Goal: Task Accomplishment & Management: Manage account settings

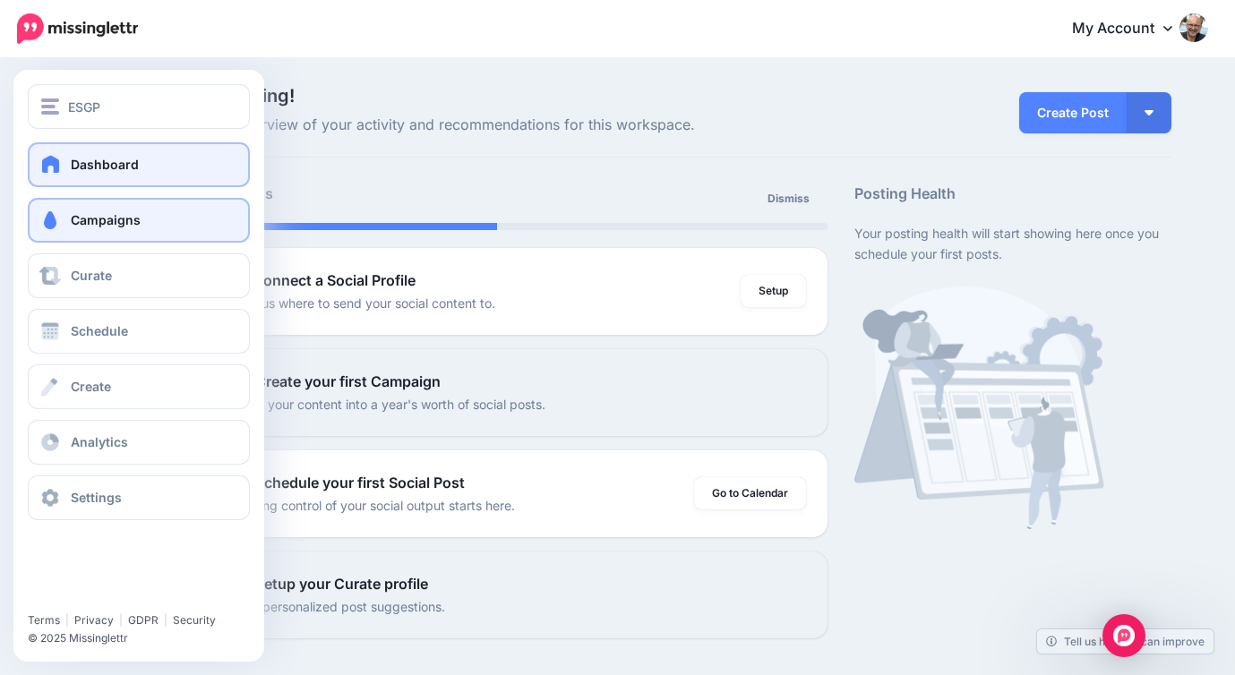
click at [98, 238] on link "Campaigns" at bounding box center [139, 220] width 222 height 45
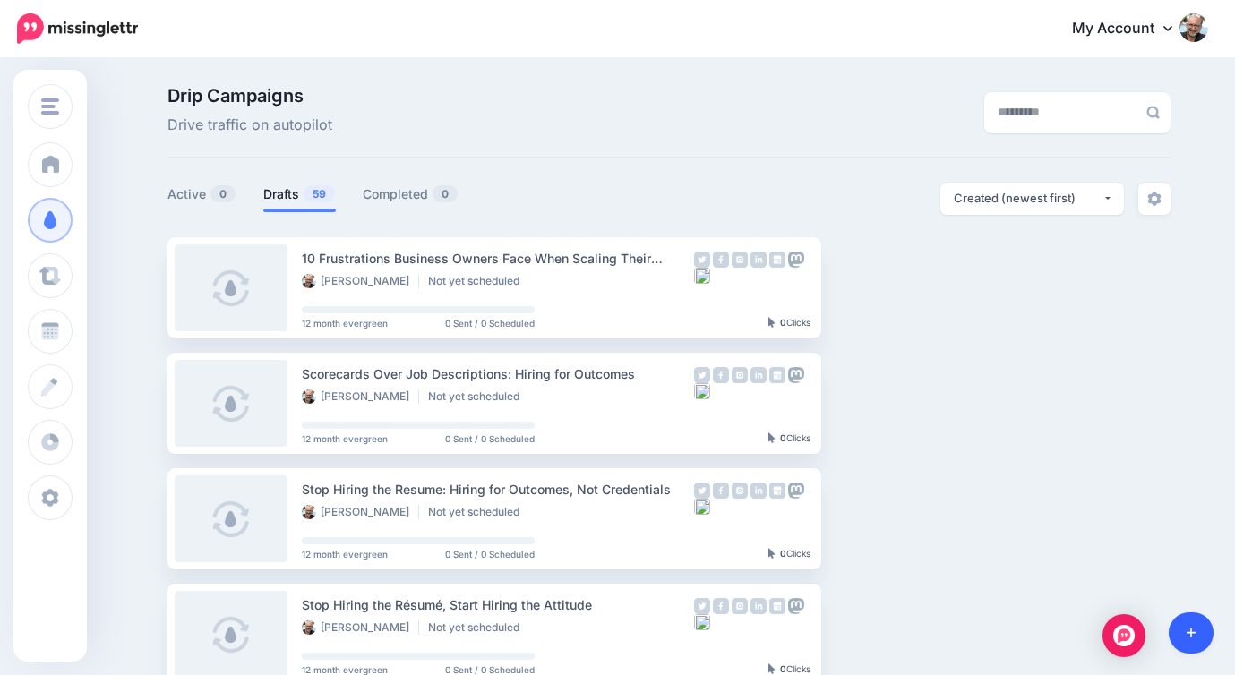
click at [1200, 632] on link at bounding box center [1192, 633] width 46 height 41
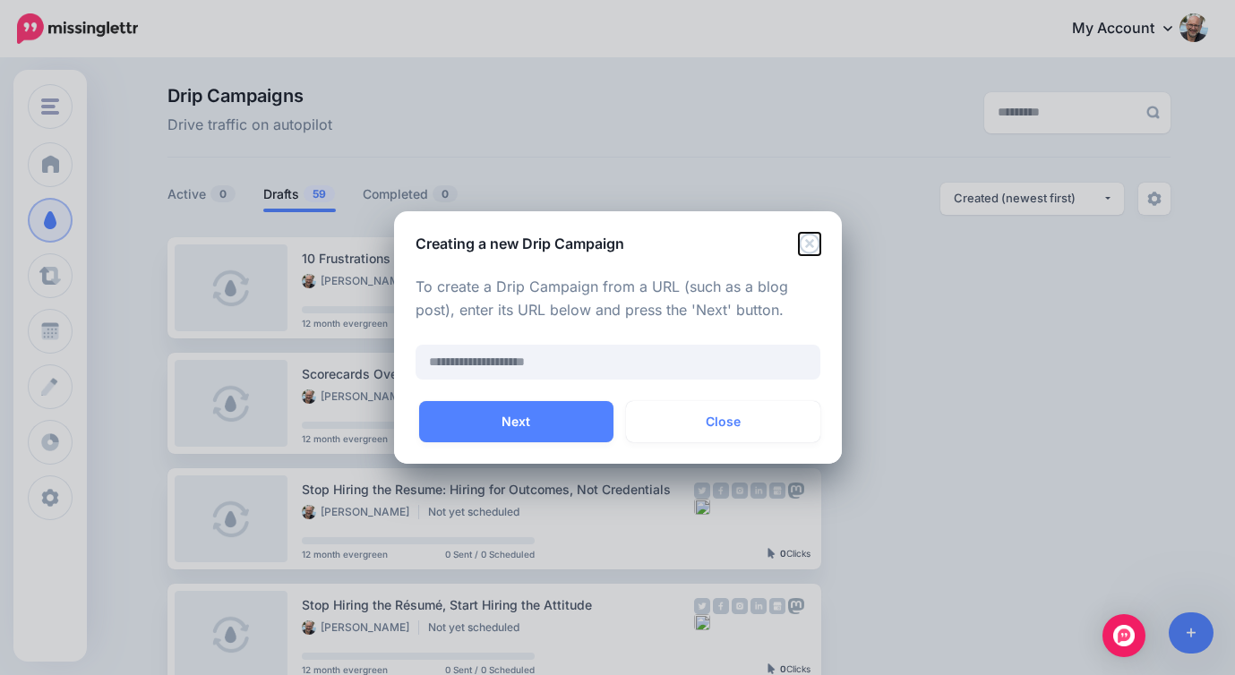
click at [813, 239] on icon "Close" at bounding box center [809, 243] width 21 height 21
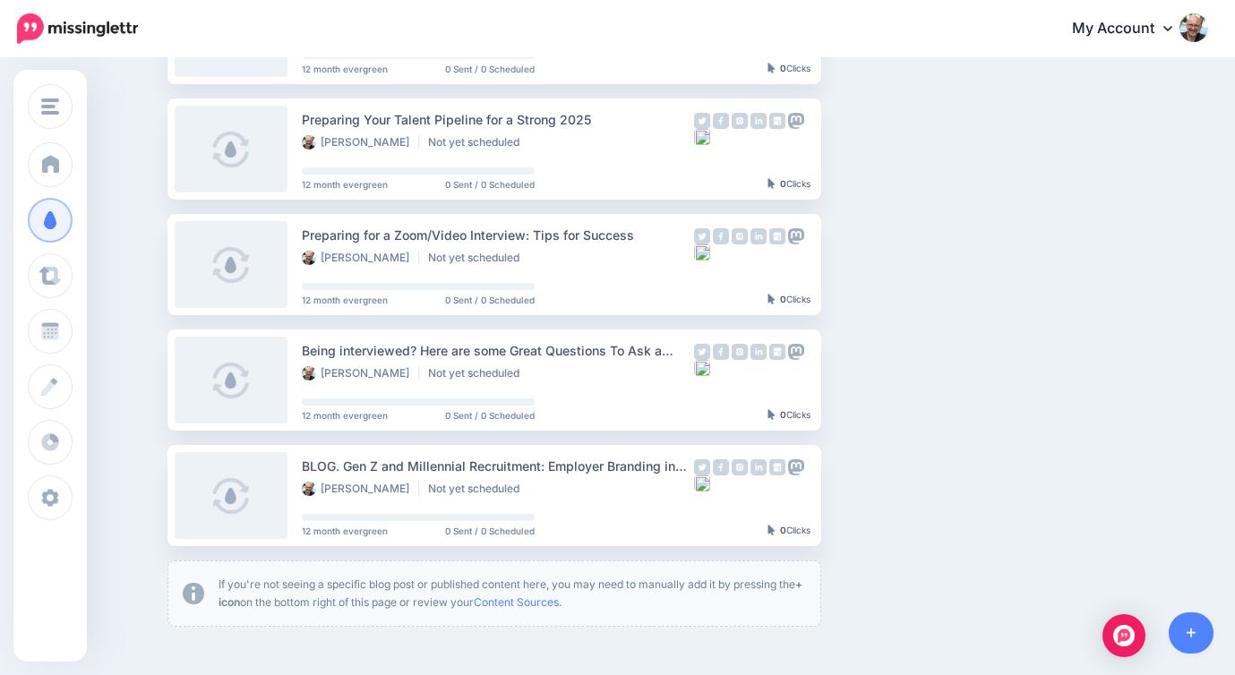
scroll to position [1050, 0]
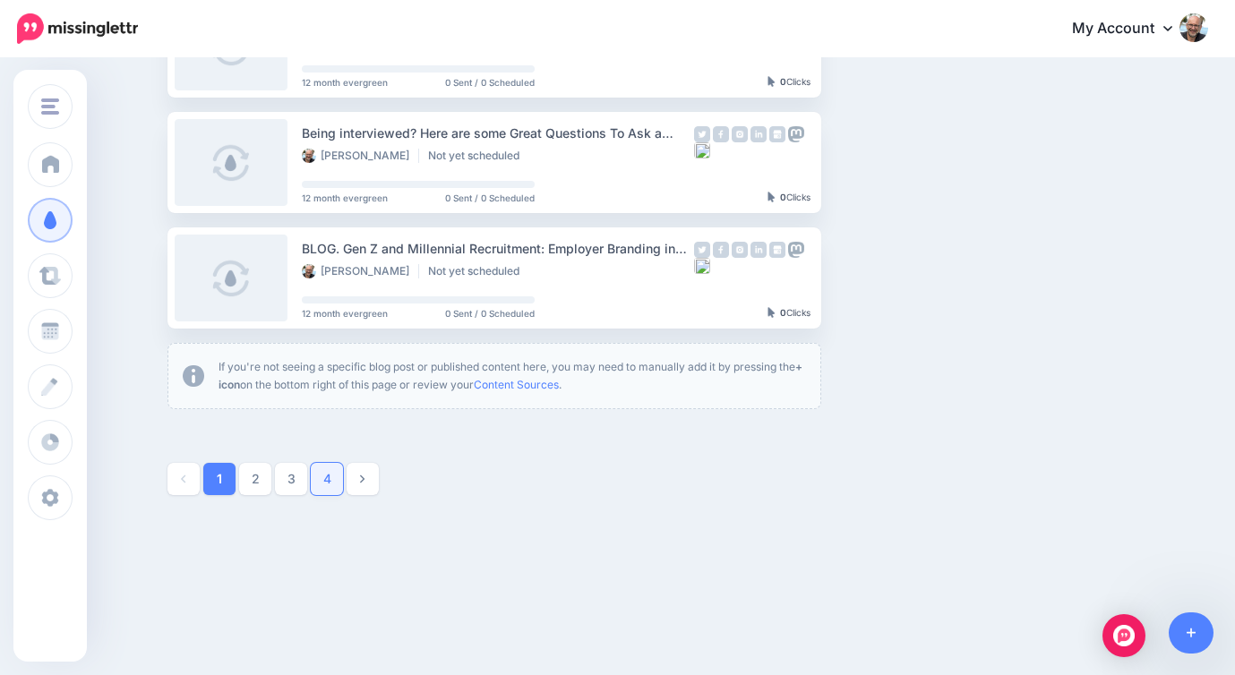
click at [331, 476] on link "4" at bounding box center [327, 479] width 32 height 32
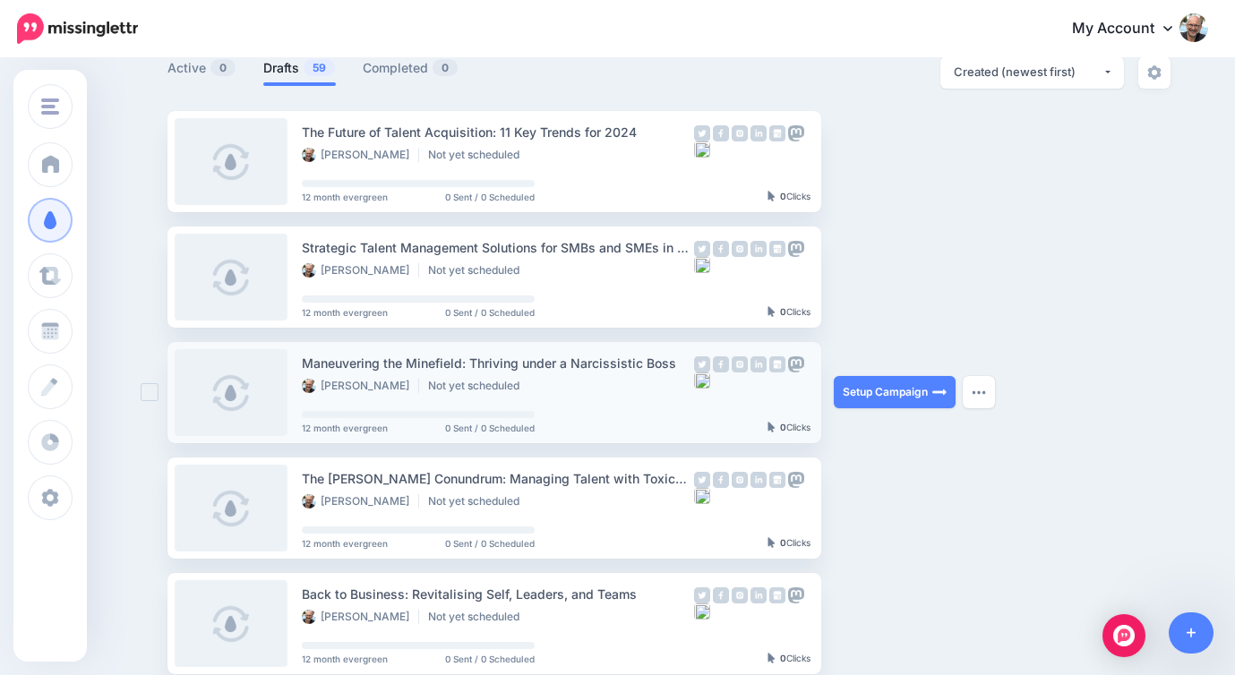
scroll to position [93, 0]
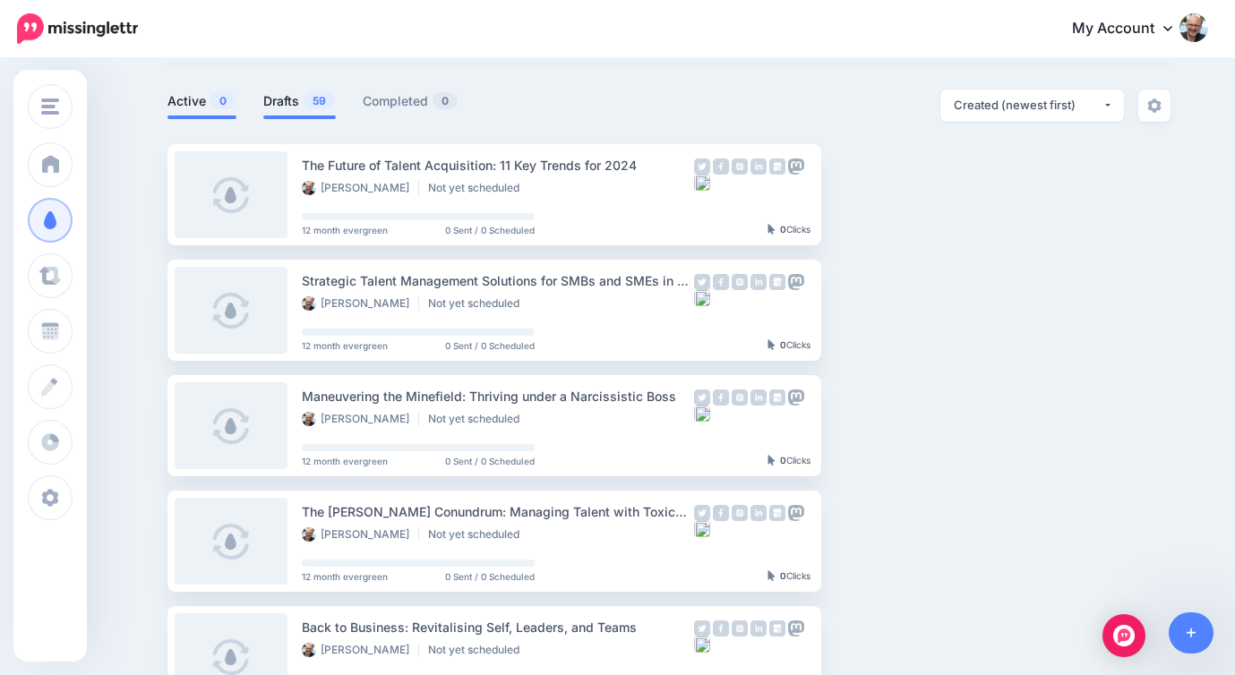
click at [185, 94] on link "Active 0" at bounding box center [202, 101] width 69 height 22
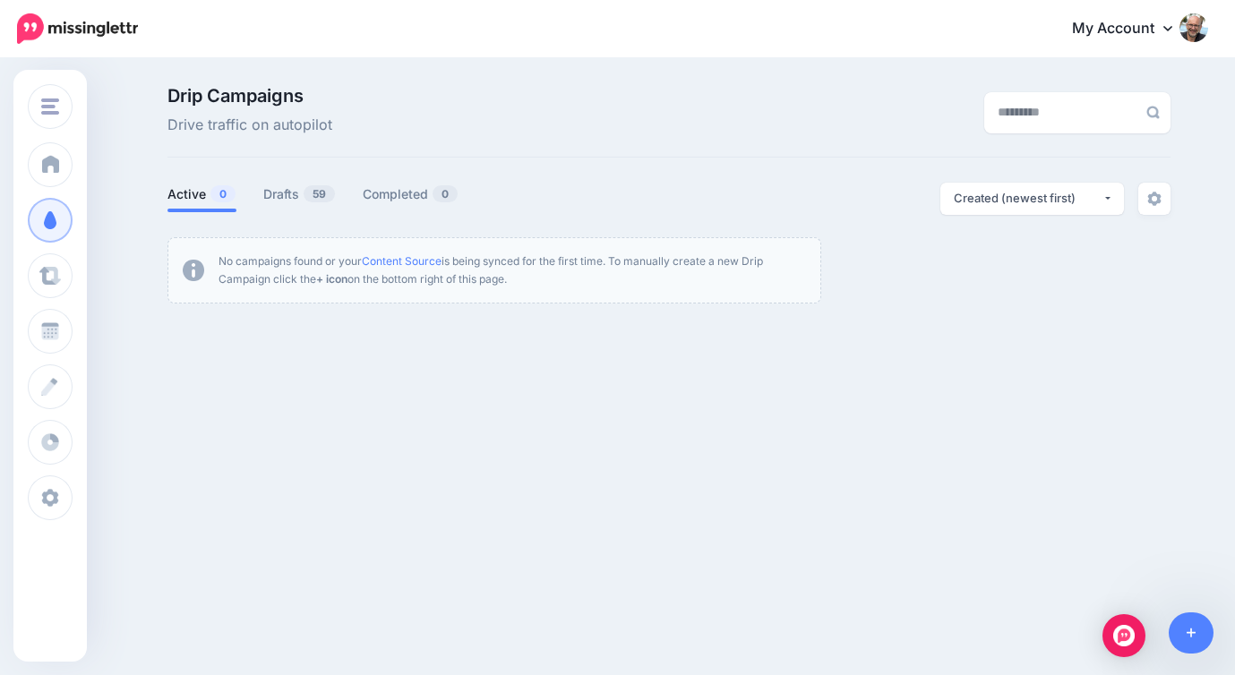
scroll to position [0, 0]
